Goal: Information Seeking & Learning: Learn about a topic

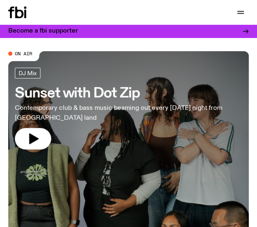
click at [241, 9] on icon "button" at bounding box center [241, 12] width 10 height 10
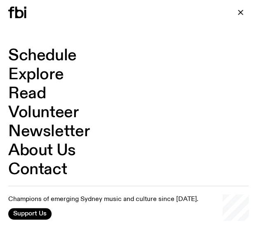
click at [36, 89] on link "Read" at bounding box center [27, 94] width 38 height 16
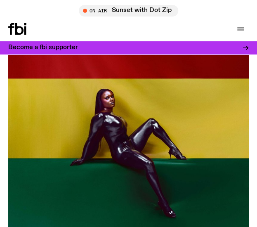
scroll to position [496, 0]
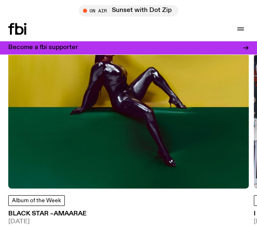
click at [39, 198] on span "Album of the Week" at bounding box center [36, 201] width 49 height 6
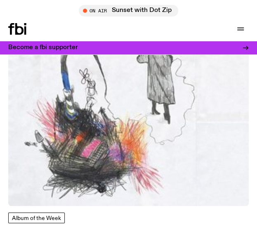
scroll to position [12928, 0]
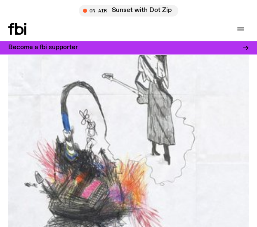
click at [76, 121] on img at bounding box center [128, 126] width 241 height 241
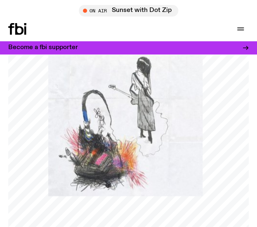
scroll to position [83, 0]
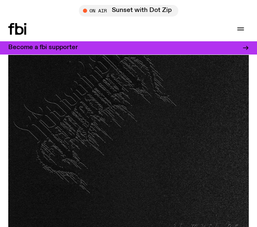
scroll to position [22854, 0]
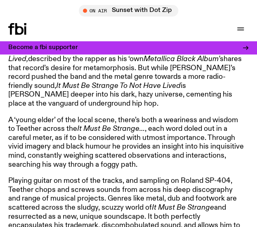
scroll to position [578, 0]
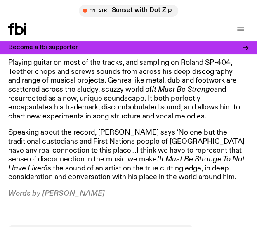
click at [100, 114] on p "Playing guitar on most of the tracks, and sampling on Roland SP-404, Teether ch…" at bounding box center [127, 90] width 238 height 62
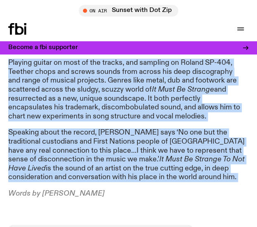
drag, startPoint x: 101, startPoint y: 114, endPoint x: 116, endPoint y: 147, distance: 36.6
click at [116, 147] on article "Metallica’s fifth, self titled record, commonly referred to as The Black Album,…" at bounding box center [127, 15] width 238 height 365
click at [116, 147] on p "Speaking about the record, Teether says ‘No one but the traditional custodians …" at bounding box center [127, 155] width 238 height 54
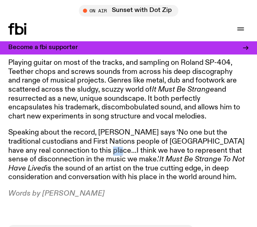
click at [116, 147] on p "Speaking about the record, Teether says ‘No one but the traditional custodians …" at bounding box center [127, 155] width 238 height 54
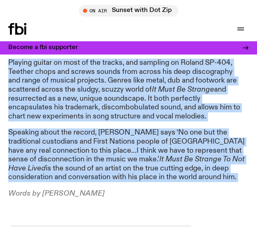
drag, startPoint x: 116, startPoint y: 147, endPoint x: 122, endPoint y: 94, distance: 53.6
click at [122, 94] on article "Metallica’s fifth, self titled record, commonly referred to as The Black Album,…" at bounding box center [127, 15] width 238 height 365
click at [122, 94] on p "Playing guitar on most of the tracks, and sampling on Roland SP-404, Teether ch…" at bounding box center [127, 90] width 238 height 62
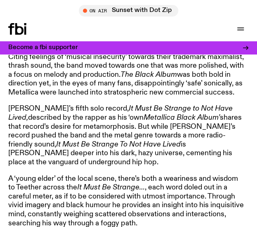
scroll to position [330, 0]
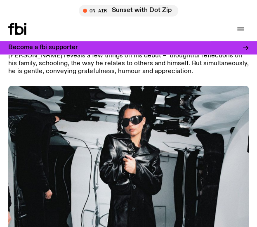
scroll to position [22317, 0]
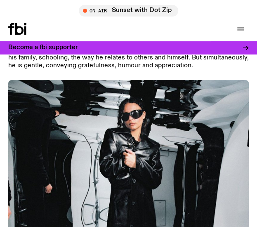
click at [158, 114] on img at bounding box center [128, 200] width 241 height 241
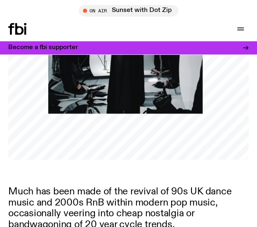
scroll to position [330, 0]
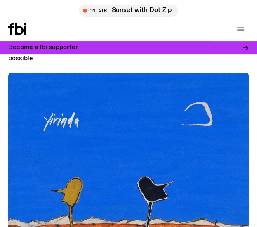
scroll to position [22647, 0]
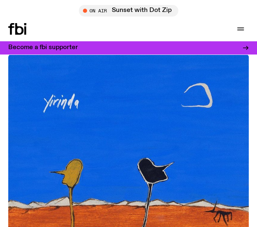
click at [99, 144] on img at bounding box center [128, 174] width 241 height 241
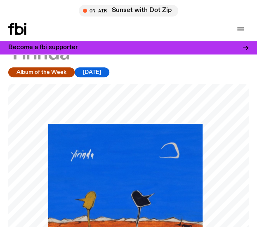
scroll to position [41, 0]
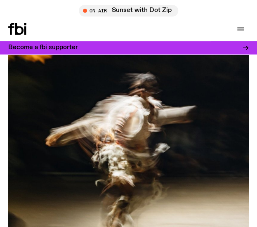
scroll to position [21614, 0]
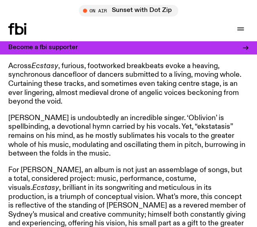
scroll to position [537, 0]
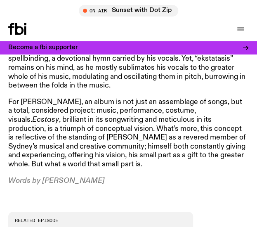
click at [83, 165] on article "It’s a cloying, sweaty hotness, stiffening in its grasp – yet it also chills, s…" at bounding box center [127, 21] width 238 height 330
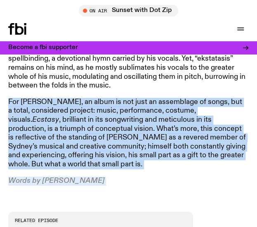
drag, startPoint x: 88, startPoint y: 160, endPoint x: 88, endPoint y: 153, distance: 6.6
click at [88, 153] on article "It’s a cloying, sweaty hotness, stiffening in its grasp – yet it also chills, s…" at bounding box center [127, 21] width 238 height 330
click at [88, 153] on p "For Marcus Whale, an album is not just an assemblage of songs, but a total, con…" at bounding box center [127, 133] width 238 height 71
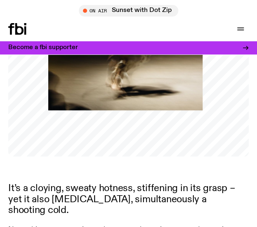
scroll to position [207, 0]
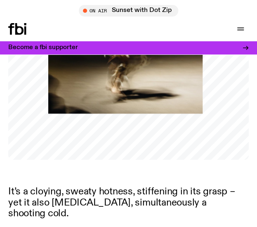
click at [93, 197] on p "It’s a cloying, sweaty hotness, stiffening in its grasp – yet it also chills, s…" at bounding box center [127, 202] width 238 height 33
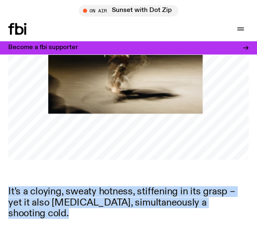
click at [93, 197] on p "It’s a cloying, sweaty hotness, stiffening in its grasp – yet it also chills, s…" at bounding box center [127, 202] width 238 height 33
click at [124, 204] on p "It’s a cloying, sweaty hotness, stiffening in its grasp – yet it also chills, s…" at bounding box center [127, 202] width 238 height 33
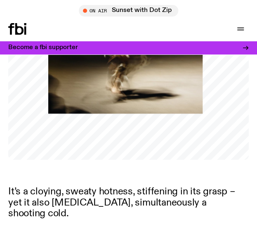
scroll to position [289, 0]
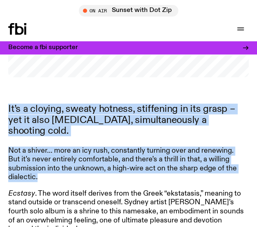
drag, startPoint x: 91, startPoint y: 158, endPoint x: 89, endPoint y: 116, distance: 41.7
click at [89, 116] on p "It’s a cloying, sweaty hotness, stiffening in its grasp – yet it also chills, s…" at bounding box center [127, 120] width 238 height 33
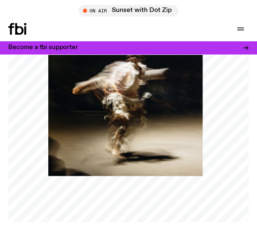
scroll to position [0, 0]
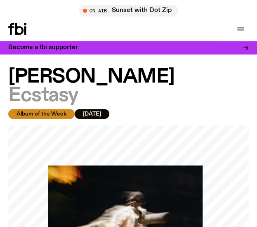
click at [22, 26] on icon at bounding box center [17, 29] width 18 height 12
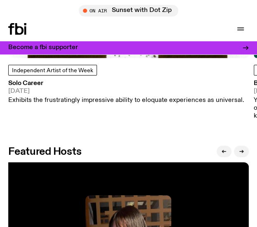
scroll to position [1214, 0]
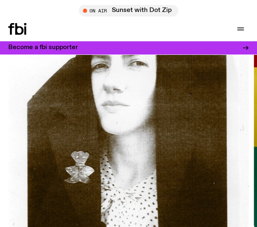
drag, startPoint x: 185, startPoint y: 96, endPoint x: 28, endPoint y: 87, distance: 157.2
click at [74, 94] on img at bounding box center [128, 108] width 241 height 241
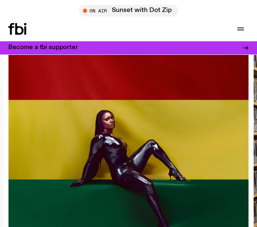
scroll to position [1173, 0]
